Goal: Task Accomplishment & Management: Complete application form

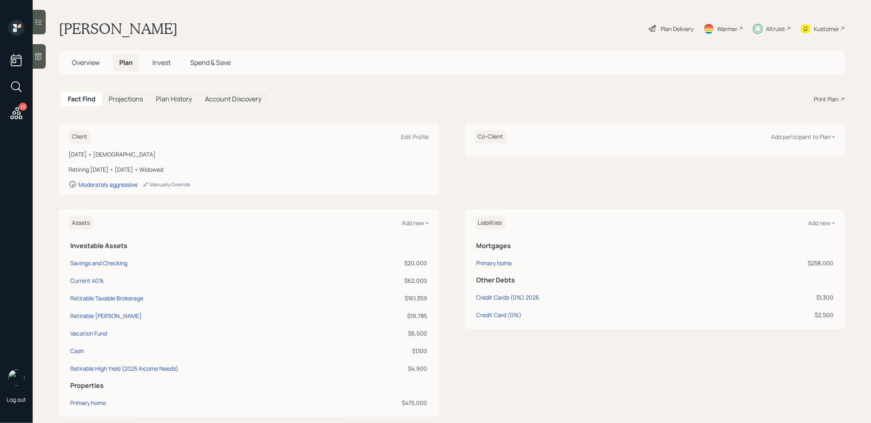
click at [213, 59] on span "Spend & Save" at bounding box center [210, 62] width 40 height 9
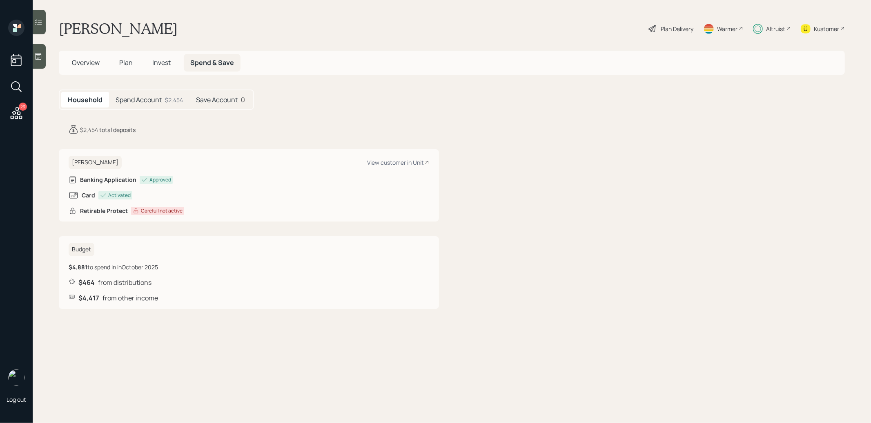
click at [124, 60] on span "Plan" at bounding box center [125, 62] width 13 height 9
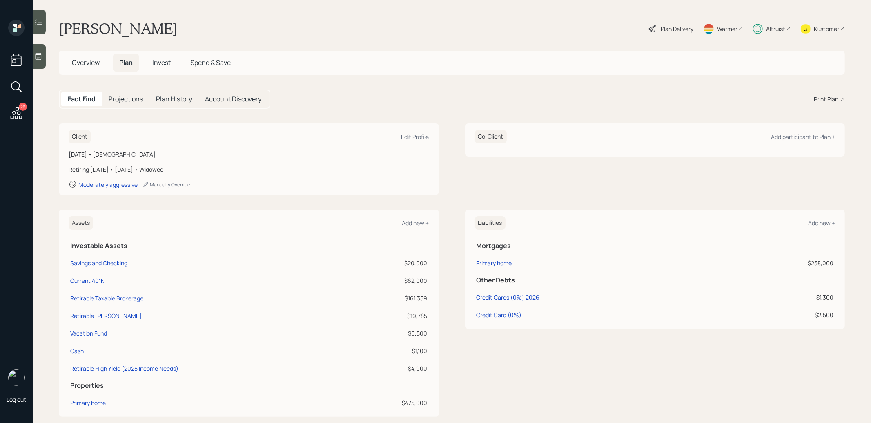
scroll to position [17, 0]
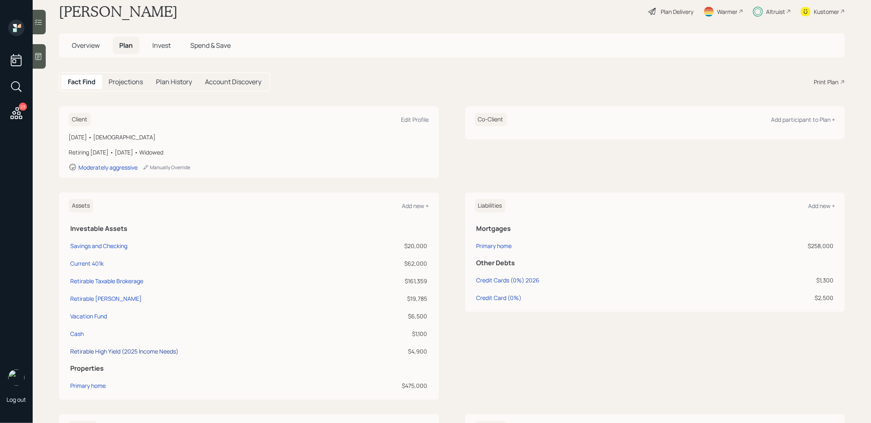
click at [116, 349] on div "Retirable High Yield (2025 Income Needs)" at bounding box center [124, 351] width 108 height 9
select select "taxable"
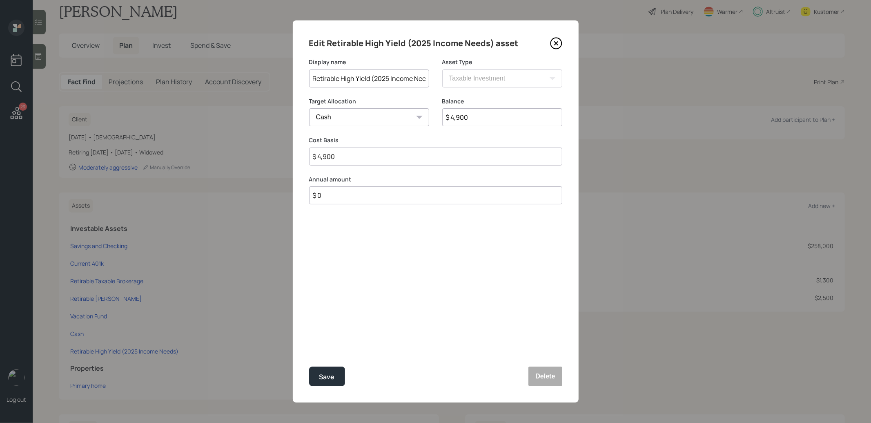
click at [485, 120] on input "$ 4,900" at bounding box center [502, 117] width 120 height 18
type input "$ 2"
type input "$ 24"
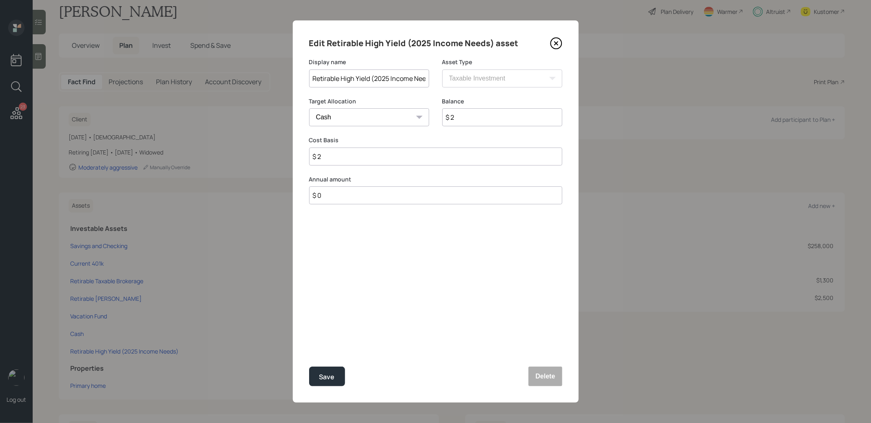
type input "$ 24"
type input "$ 245"
type input "$ 2,454"
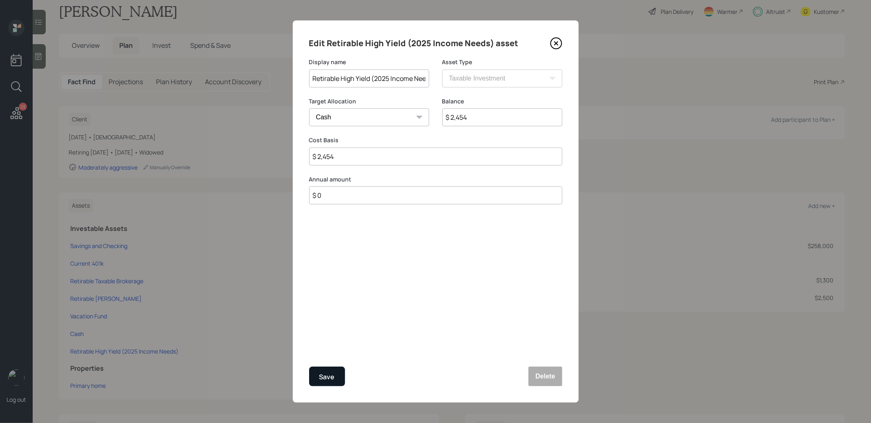
type input "$ 2,454"
click at [331, 377] on div "Save" at bounding box center [327, 376] width 16 height 11
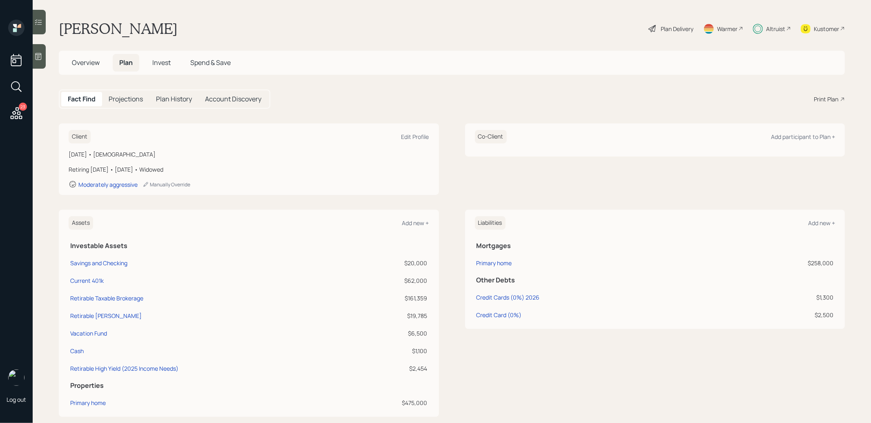
click at [651, 27] on icon at bounding box center [652, 28] width 7 height 7
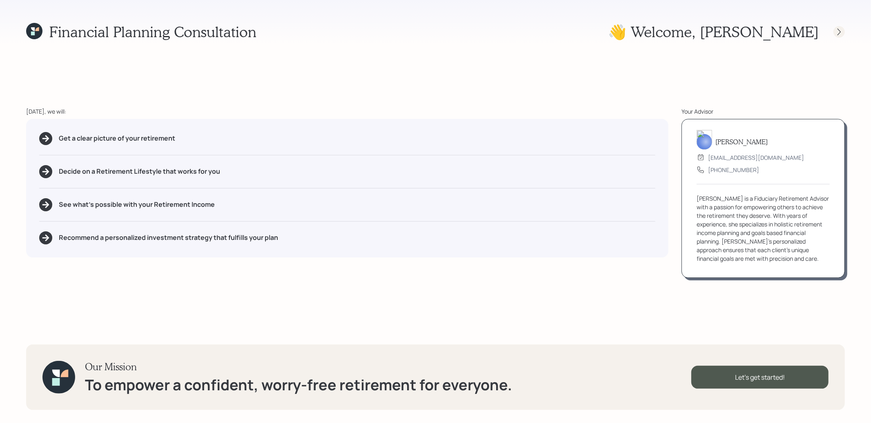
click at [839, 34] on icon at bounding box center [839, 32] width 8 height 8
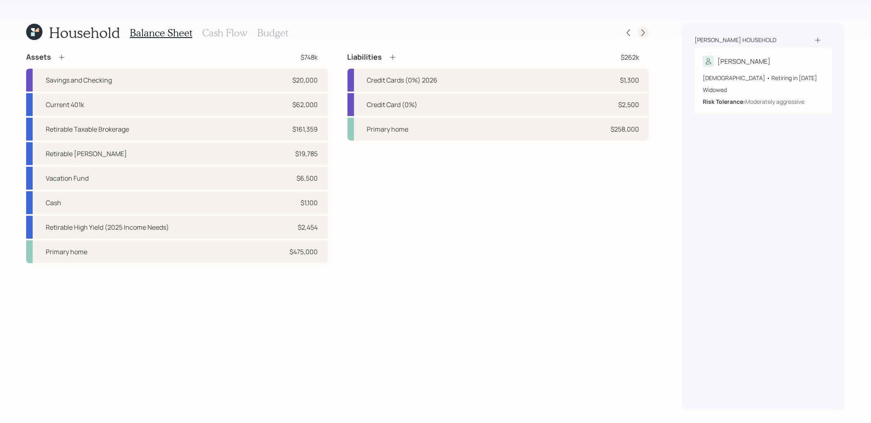
click at [646, 30] on icon at bounding box center [643, 33] width 8 height 8
